Goal: Task Accomplishment & Management: Manage account settings

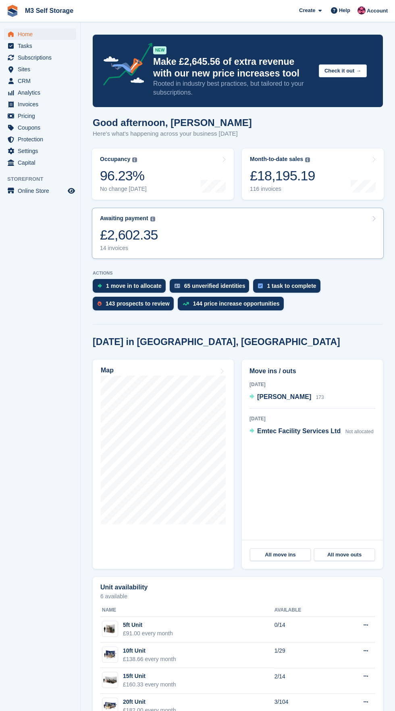
click at [148, 228] on div "£2,602.35" at bounding box center [129, 235] width 58 height 17
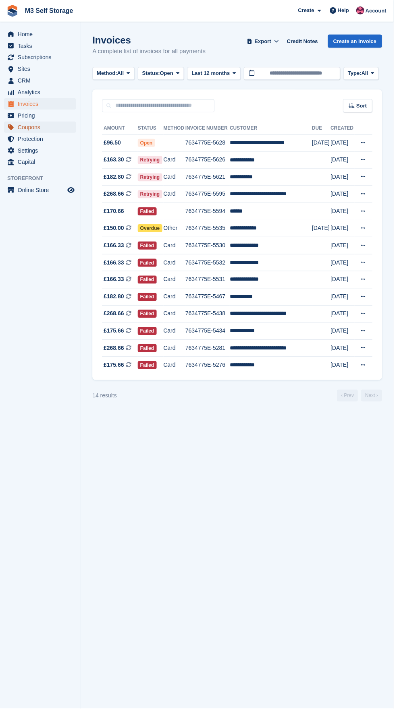
click at [50, 131] on span "Coupons" at bounding box center [42, 127] width 48 height 11
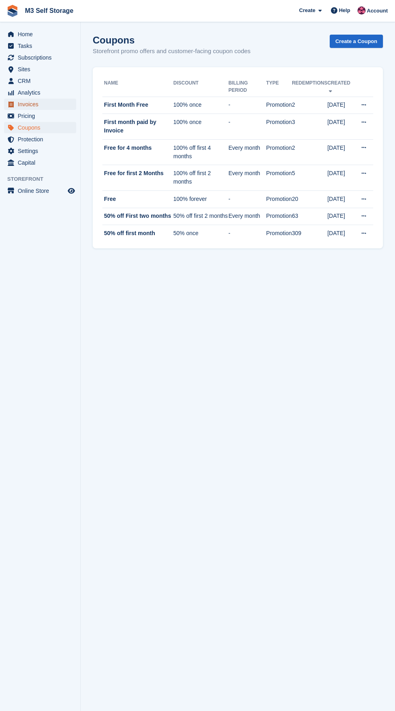
click at [47, 108] on span "Invoices" at bounding box center [42, 104] width 48 height 11
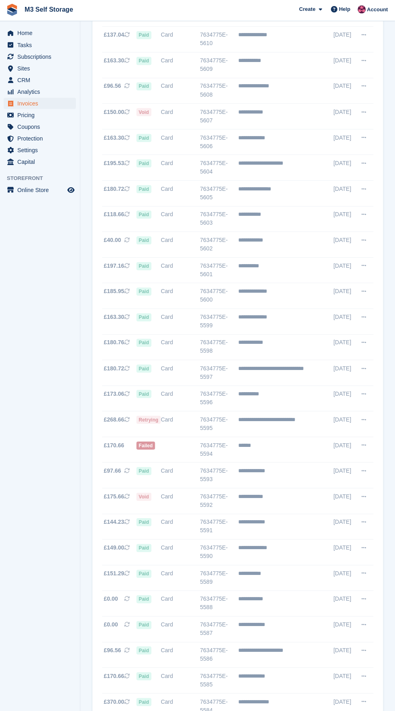
scroll to position [260, 0]
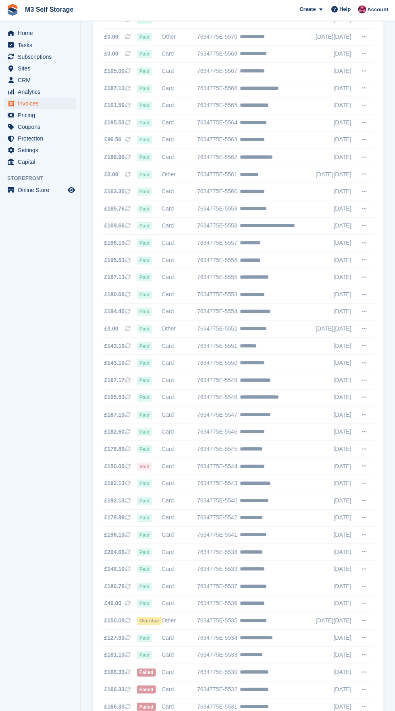
scroll to position [145, 0]
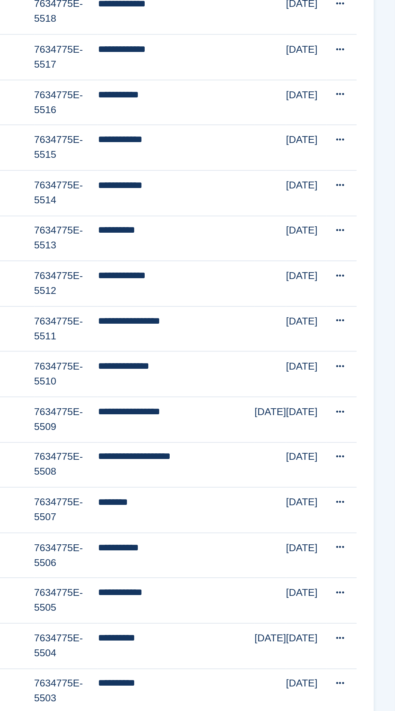
scroll to position [293, 0]
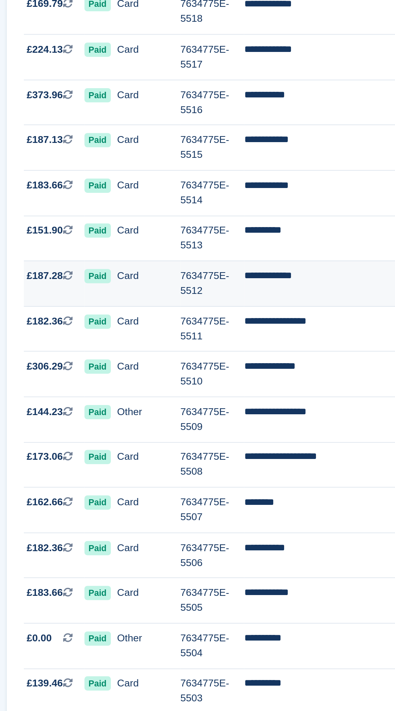
click at [266, 268] on td "**********" at bounding box center [271, 272] width 89 height 26
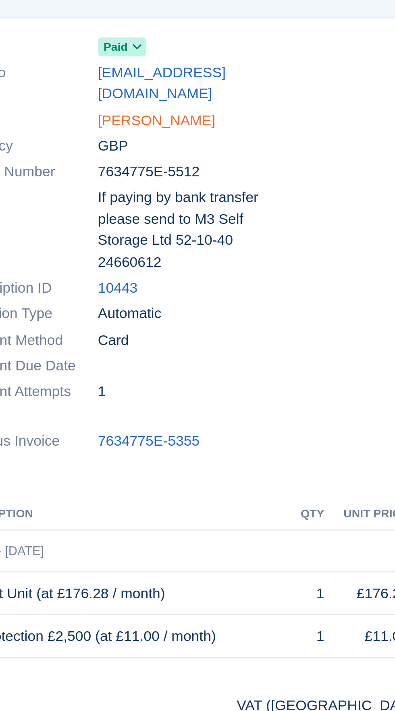
click at [197, 120] on link "[PERSON_NAME]" at bounding box center [184, 124] width 50 height 9
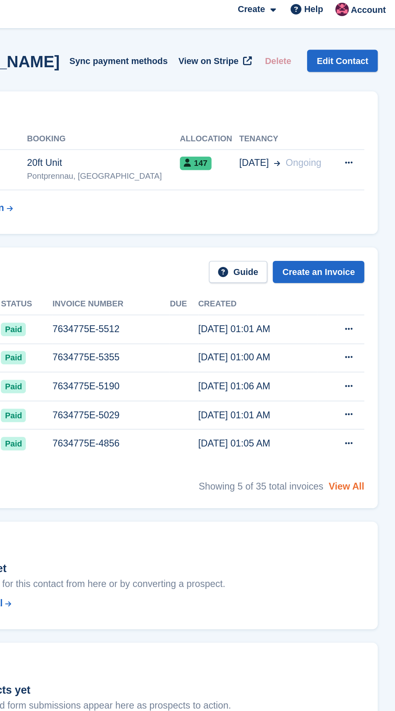
click at [368, 298] on link "View All" at bounding box center [363, 296] width 21 height 6
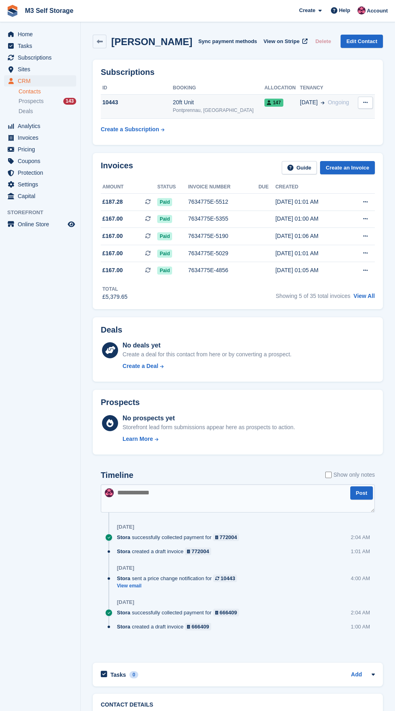
click at [173, 103] on div "10443" at bounding box center [137, 102] width 72 height 8
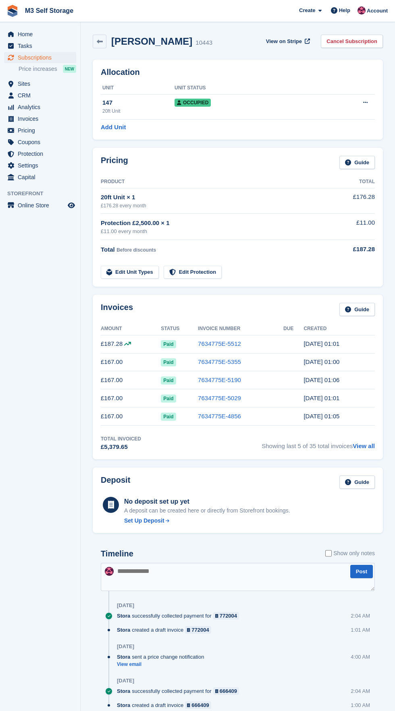
scroll to position [337, 0]
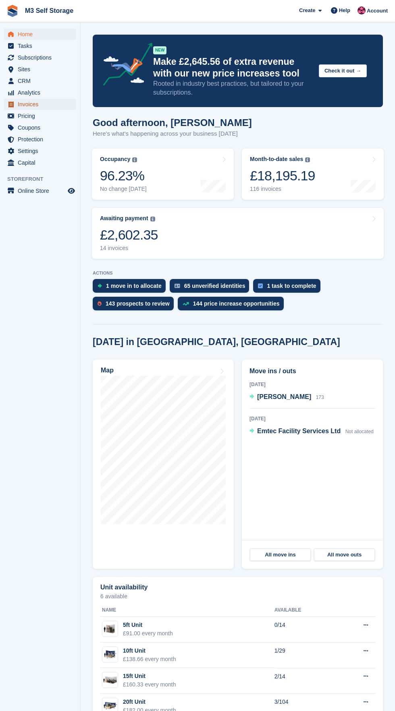
click at [62, 106] on span "Invoices" at bounding box center [42, 104] width 48 height 11
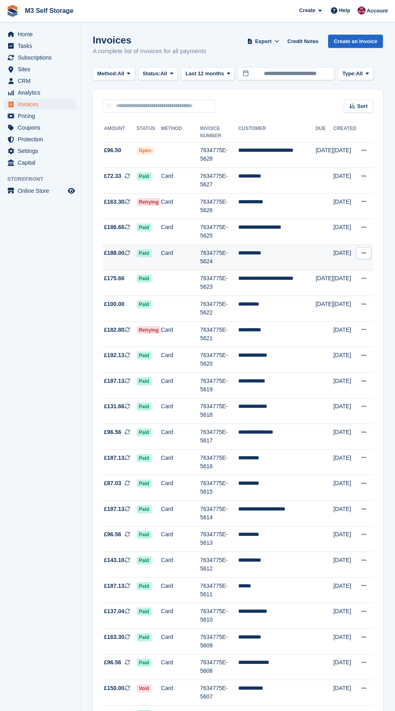
click at [281, 260] on td "**********" at bounding box center [276, 258] width 77 height 26
